Goal: Task Accomplishment & Management: Use online tool/utility

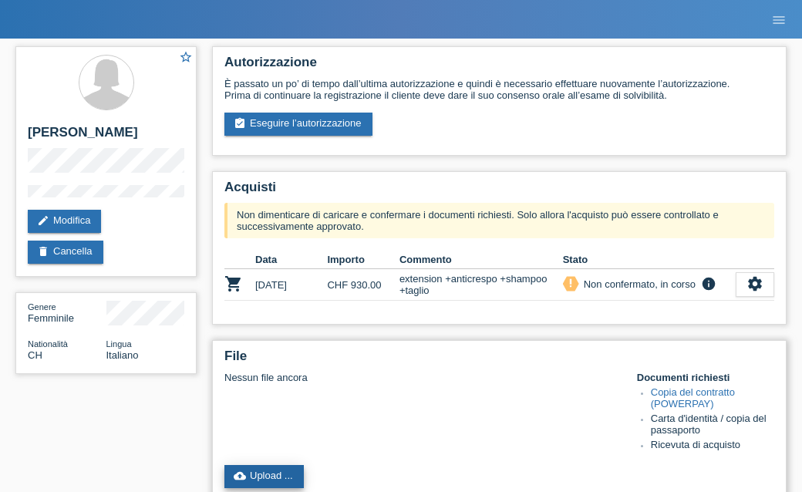
click at [261, 478] on link "cloud_upload Upload ..." at bounding box center [263, 476] width 79 height 23
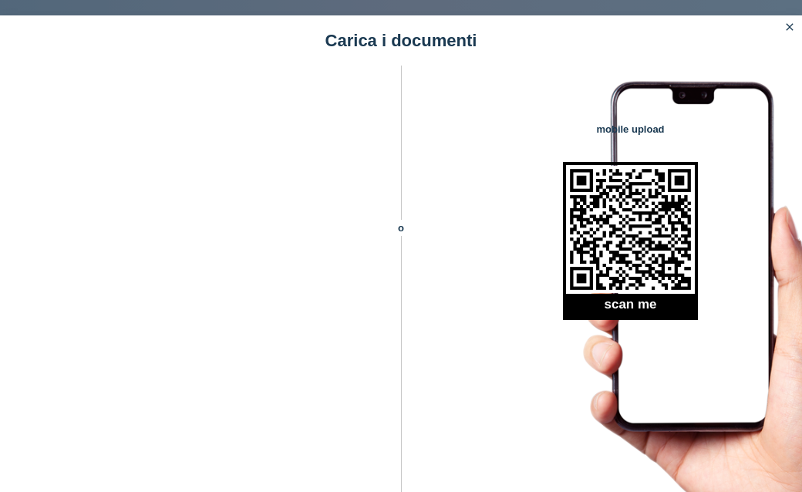
scroll to position [279, 0]
click at [790, 28] on icon "close" at bounding box center [789, 27] width 12 height 12
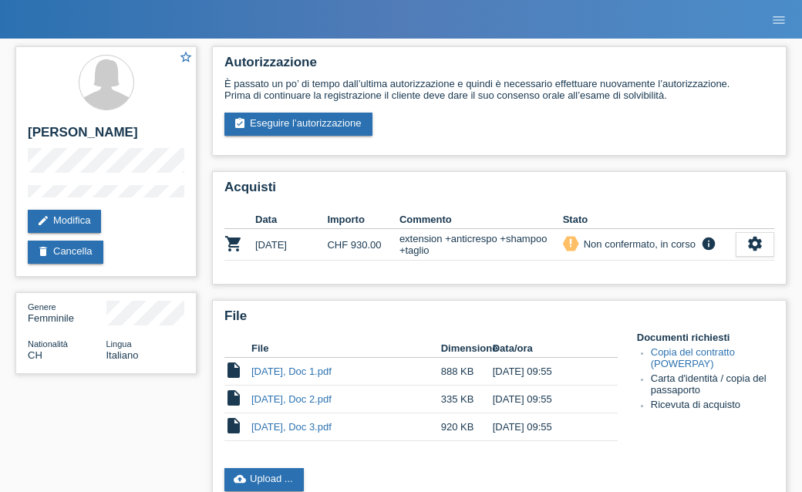
scroll to position [279, 0]
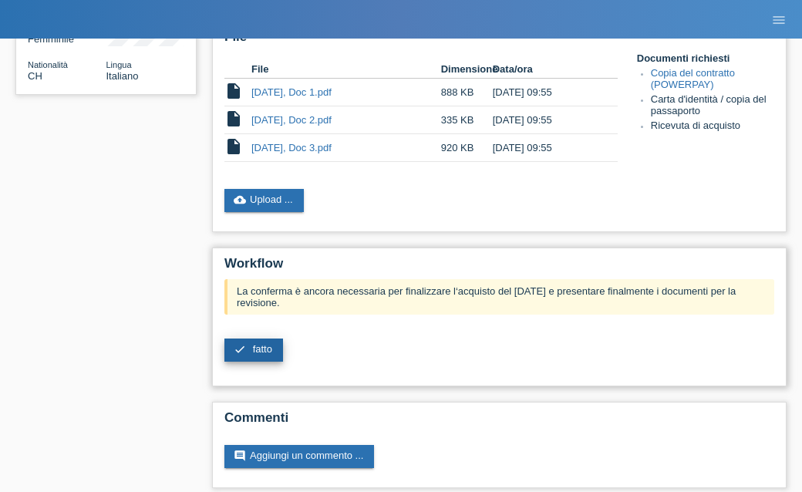
click at [257, 355] on span "fatto" at bounding box center [262, 349] width 19 height 12
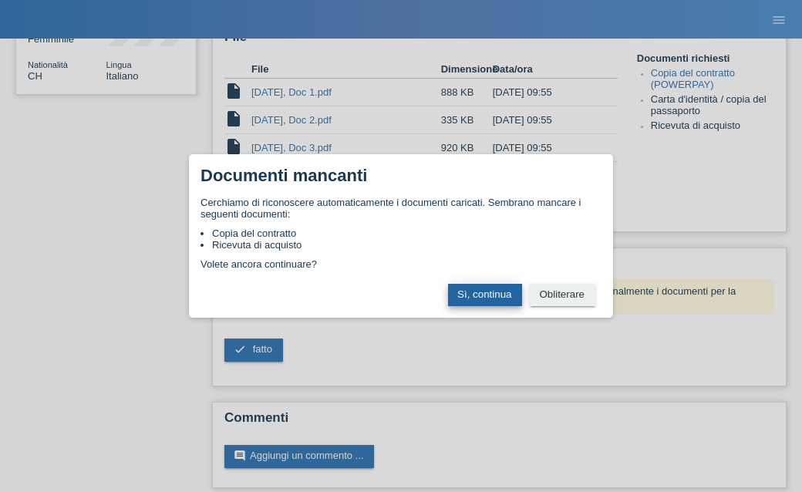
click at [485, 305] on button "Sì, continua" at bounding box center [485, 295] width 74 height 22
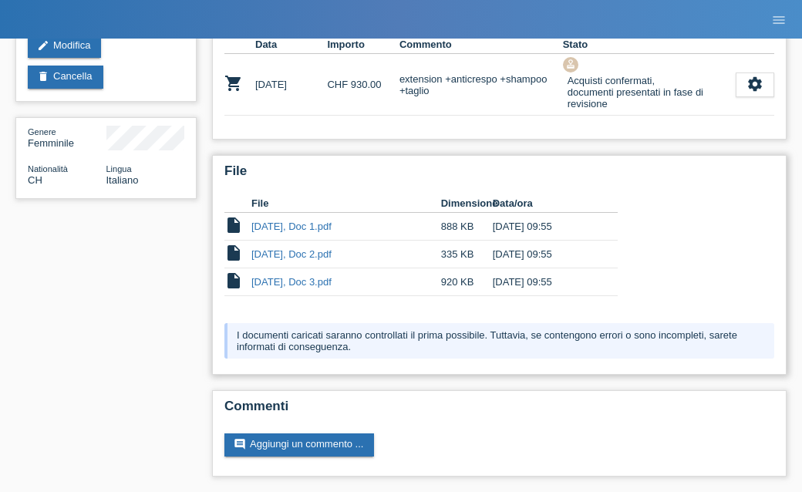
scroll to position [177, 0]
click at [791, 37] on li "menu" at bounding box center [778, 19] width 31 height 39
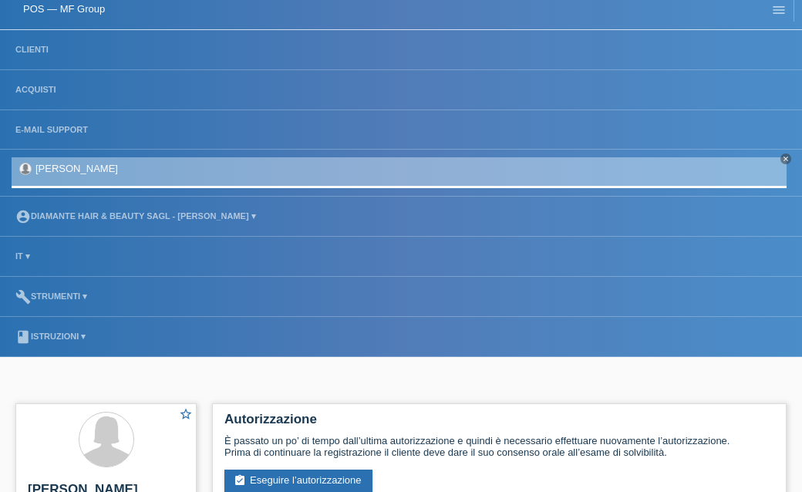
scroll to position [0, 0]
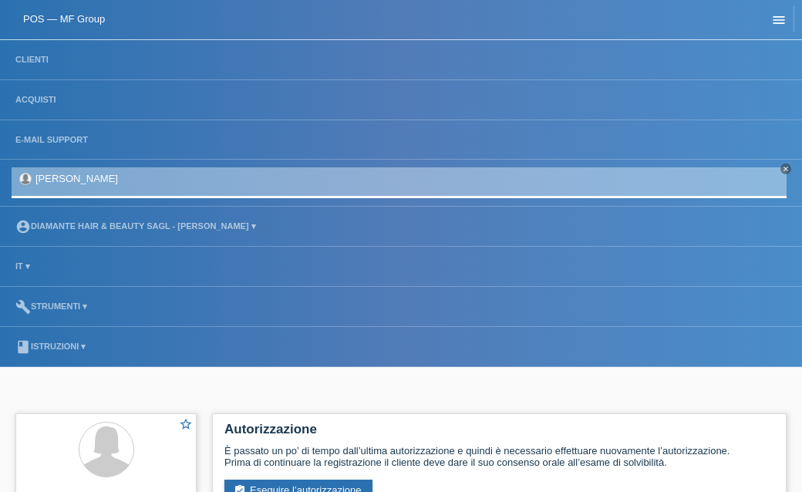
click at [780, 15] on icon "menu" at bounding box center [778, 19] width 15 height 15
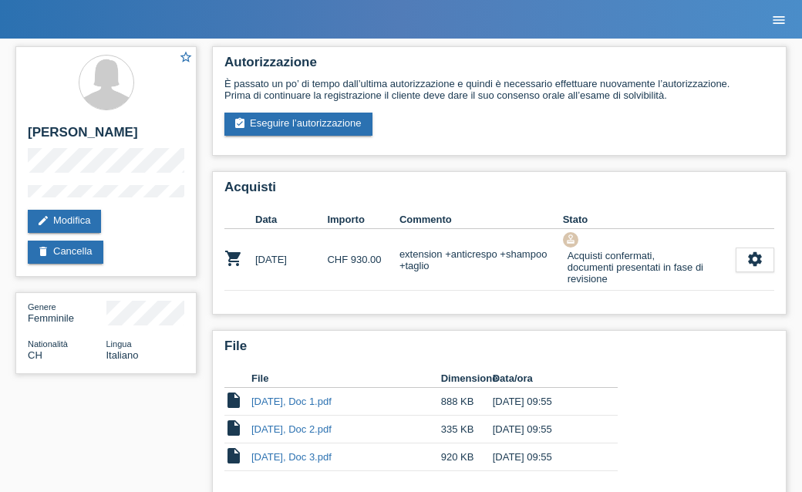
click at [780, 15] on icon "menu" at bounding box center [778, 19] width 15 height 15
